Goal: Task Accomplishment & Management: Manage account settings

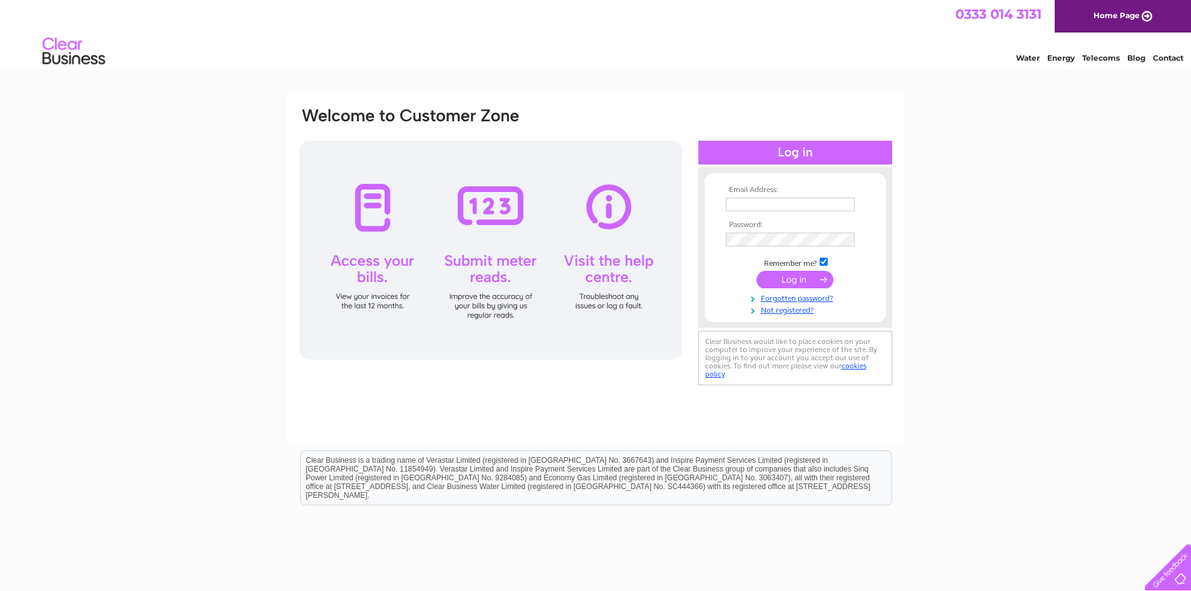
click at [755, 202] on input "text" at bounding box center [790, 205] width 129 height 14
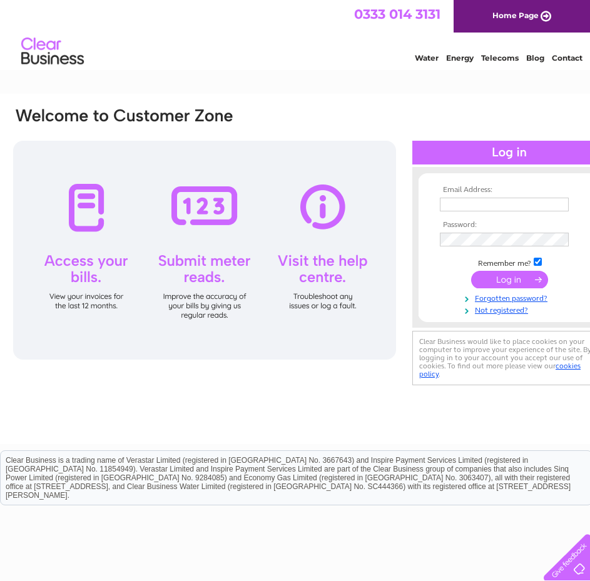
click at [459, 202] on input "text" at bounding box center [504, 205] width 129 height 14
type input "accounts@arthur-mckay.com"
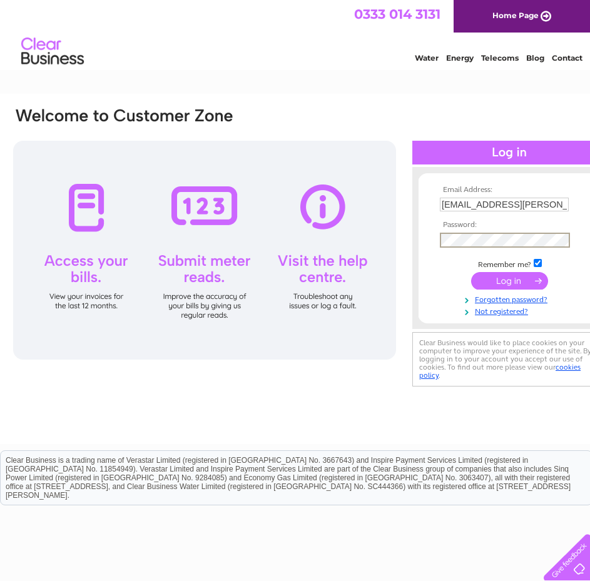
click at [526, 276] on input "submit" at bounding box center [509, 281] width 77 height 18
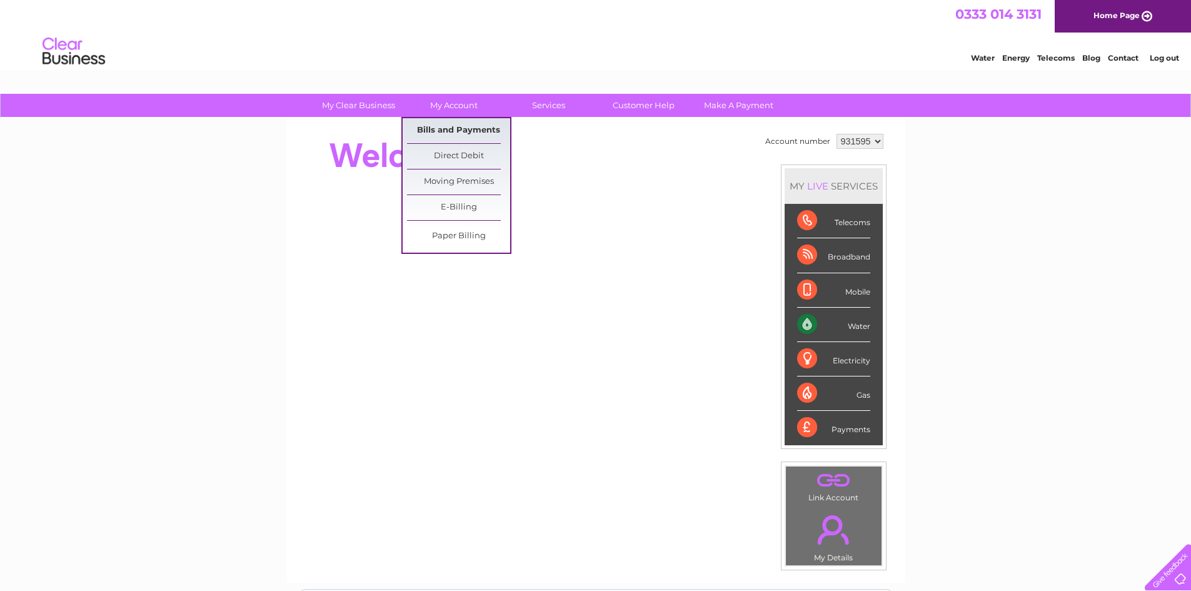
click at [463, 127] on link "Bills and Payments" at bounding box center [458, 130] width 103 height 25
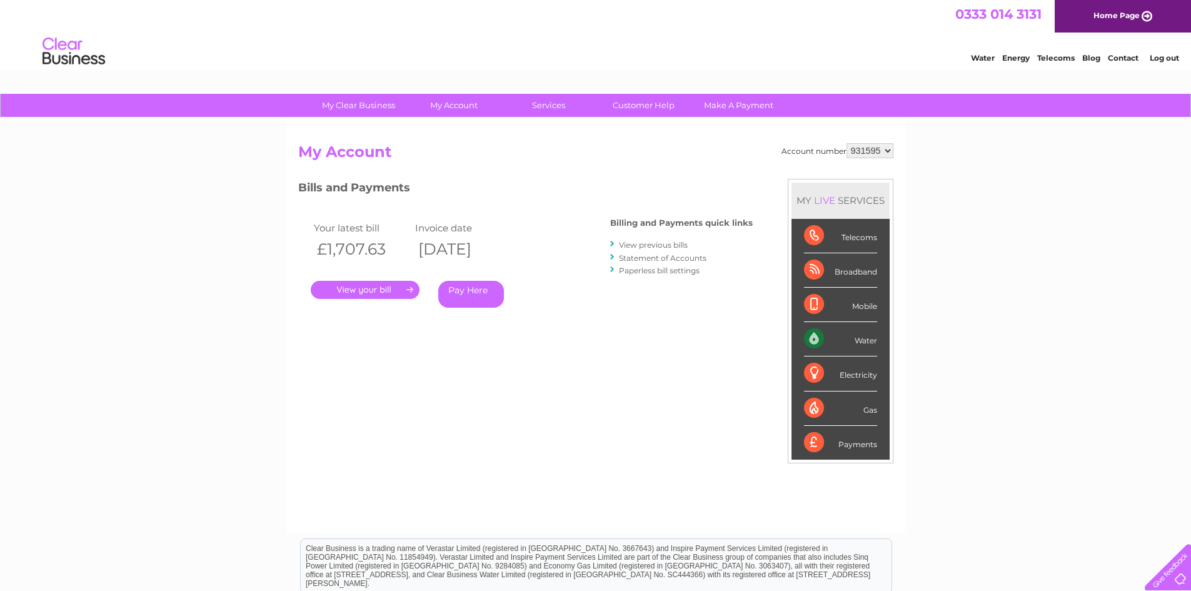
click at [366, 289] on link "." at bounding box center [365, 290] width 109 height 18
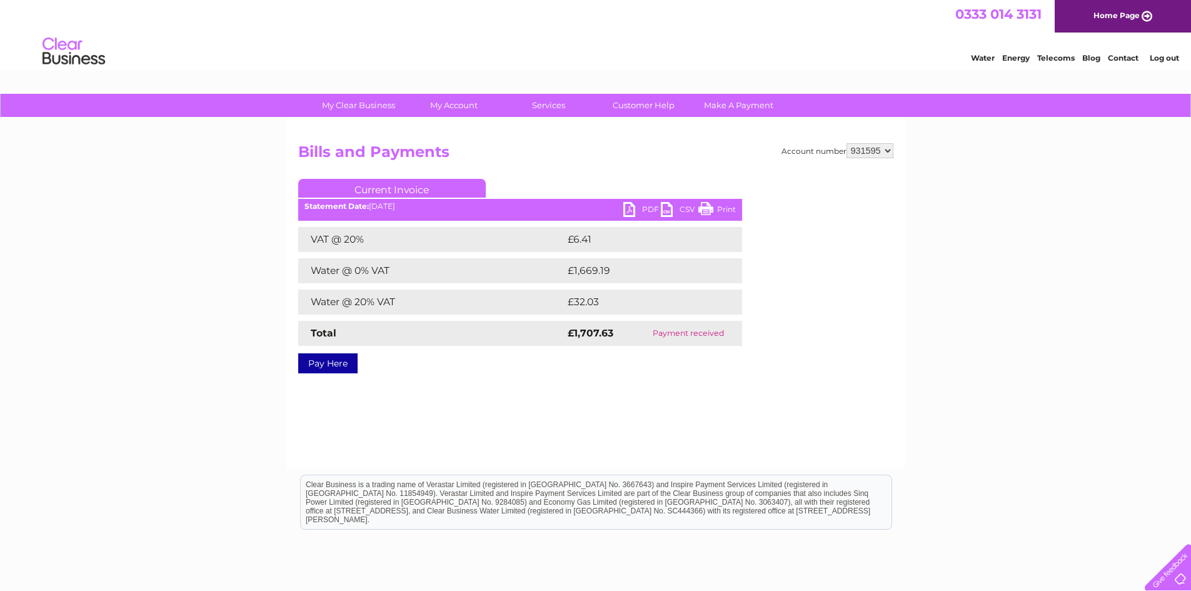
click at [633, 210] on link "PDF" at bounding box center [642, 211] width 38 height 18
